Goal: Check status

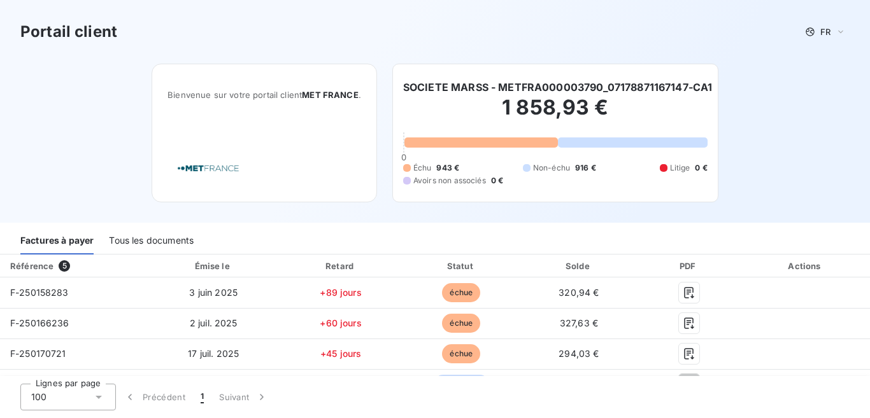
click at [862, 410] on div "Lignes par page 100 Précédent 1 Suivant" at bounding box center [435, 397] width 870 height 42
click at [139, 396] on div "button" at bounding box center [133, 397] width 19 height 13
click at [80, 386] on div "100" at bounding box center [67, 397] width 95 height 27
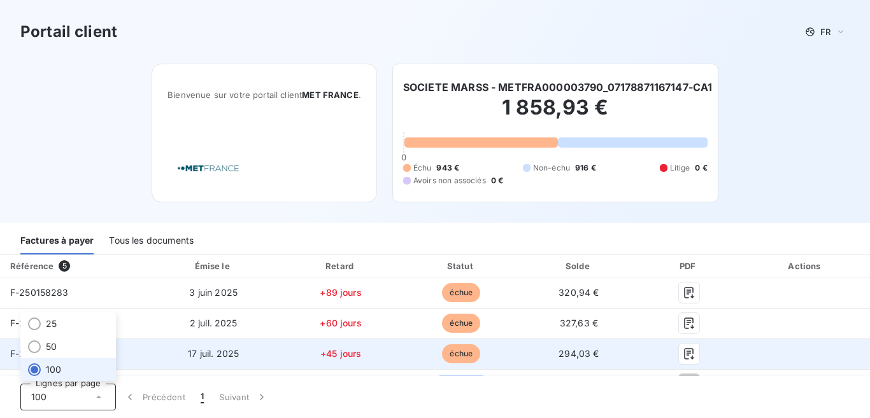
click at [147, 350] on td "F-250170721" at bounding box center [73, 354] width 147 height 31
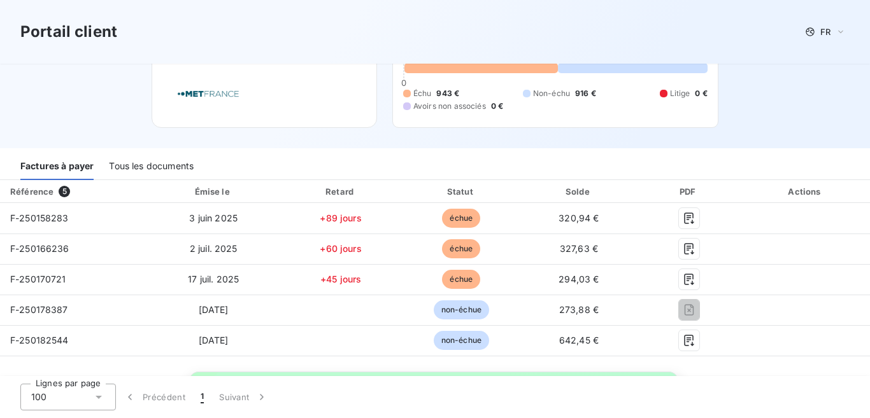
scroll to position [76, 0]
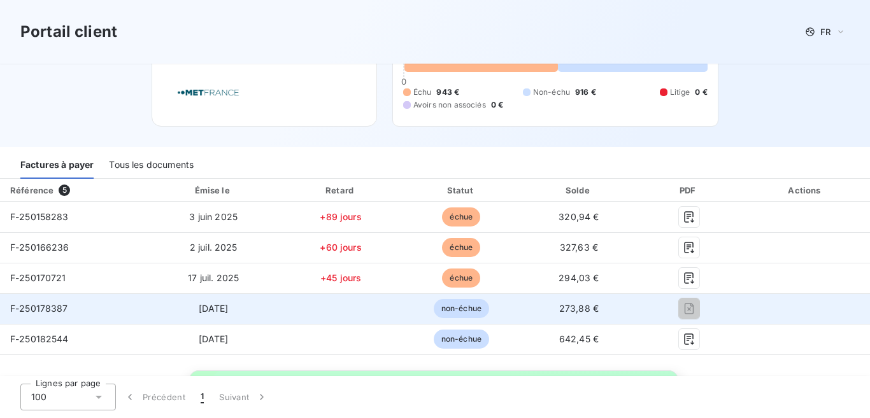
click at [694, 312] on icon "button" at bounding box center [689, 308] width 10 height 11
click at [279, 307] on td "[DATE]" at bounding box center [213, 308] width 132 height 31
click at [489, 316] on span "non-échue" at bounding box center [461, 308] width 55 height 19
click at [699, 320] on td at bounding box center [689, 308] width 104 height 31
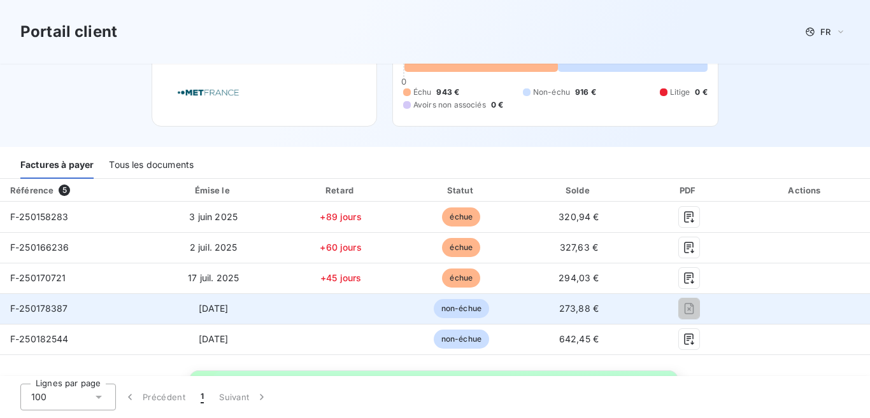
click at [588, 316] on td "273,88 €" at bounding box center [579, 308] width 116 height 31
click at [54, 314] on div "F-250178387" at bounding box center [39, 308] width 58 height 13
click at [695, 312] on icon "button" at bounding box center [688, 308] width 13 height 13
